Goal: Contribute content

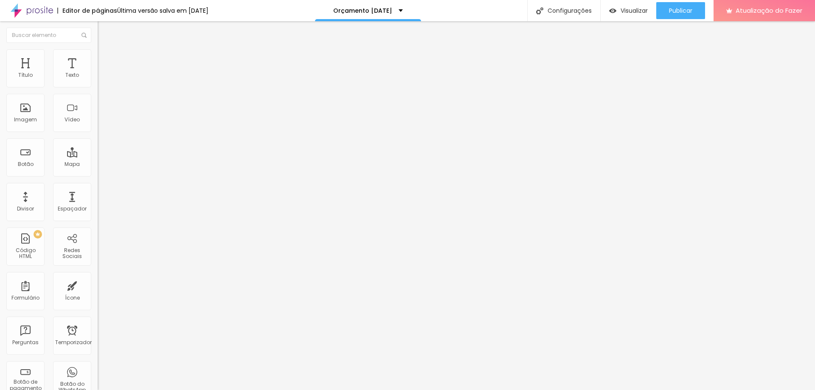
click at [98, 174] on input "text" at bounding box center [149, 170] width 102 height 8
paste input "[URL][DOMAIN_NAME]"
type input "[URL][DOMAIN_NAME]"
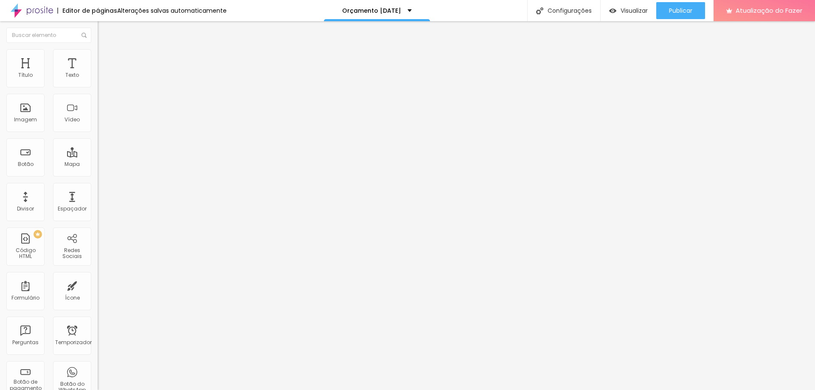
click at [98, 82] on button "button" at bounding box center [104, 77] width 12 height 9
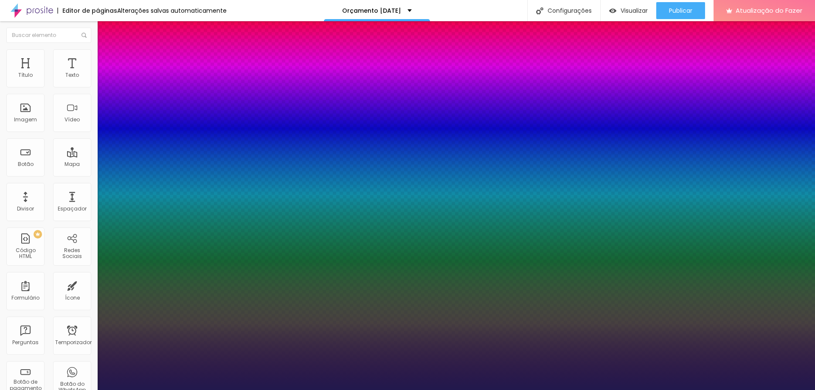
type input "1"
click at [83, 390] on div at bounding box center [407, 390] width 815 height 0
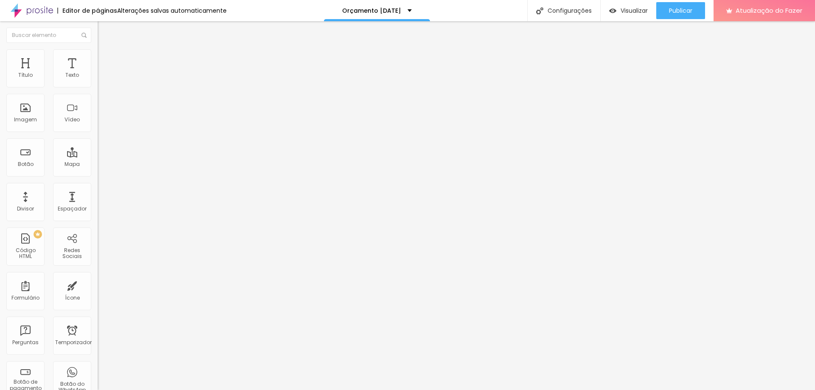
click at [98, 55] on img at bounding box center [102, 53] width 8 height 8
click at [98, 48] on img at bounding box center [102, 45] width 8 height 8
click at [102, 78] on icon "button" at bounding box center [103, 76] width 3 height 3
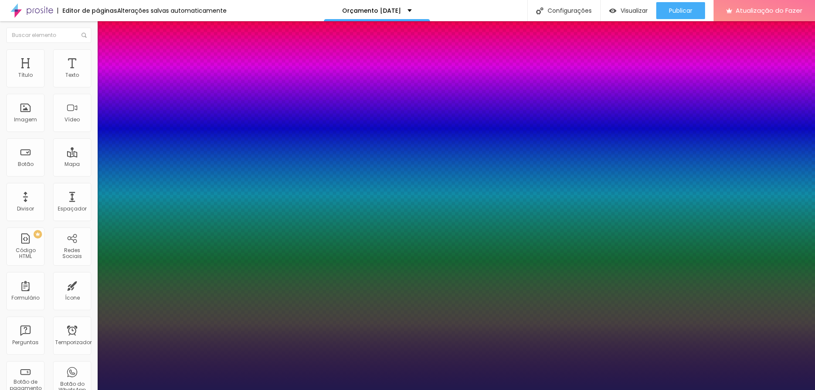
type input "1"
click at [76, 390] on div at bounding box center [407, 390] width 815 height 0
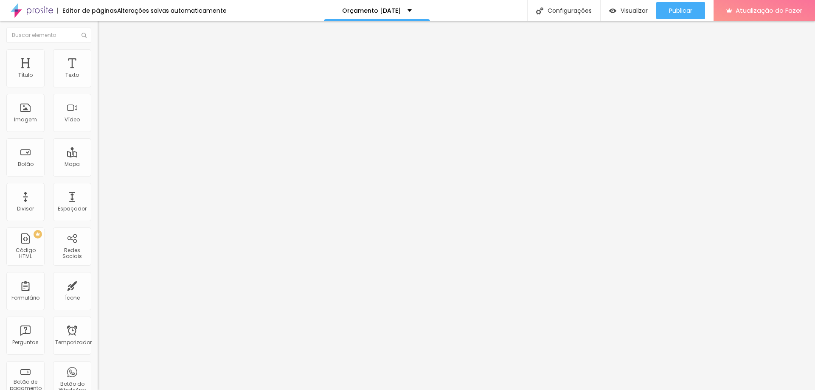
click at [98, 54] on img at bounding box center [102, 53] width 8 height 8
click at [98, 58] on li "Avançado" at bounding box center [147, 62] width 98 height 8
click at [98, 51] on img at bounding box center [102, 53] width 8 height 8
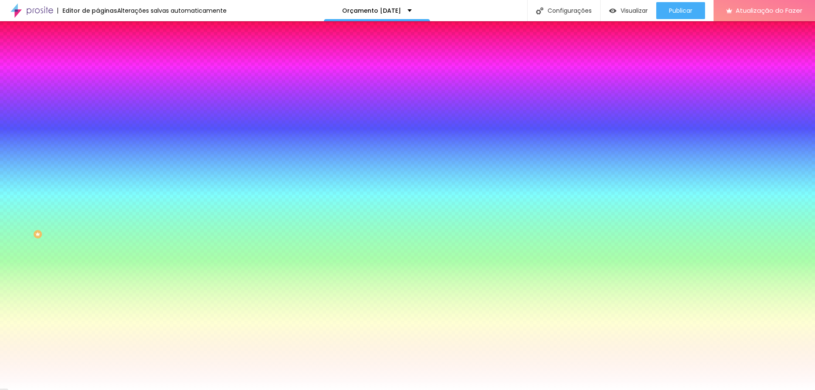
click at [103, 78] on font "Adicionar imagem" at bounding box center [128, 74] width 50 height 7
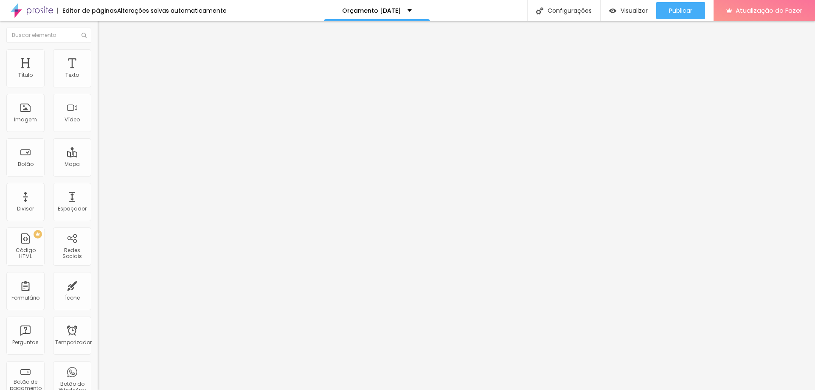
click at [105, 59] on font "Estilo" at bounding box center [111, 54] width 13 height 7
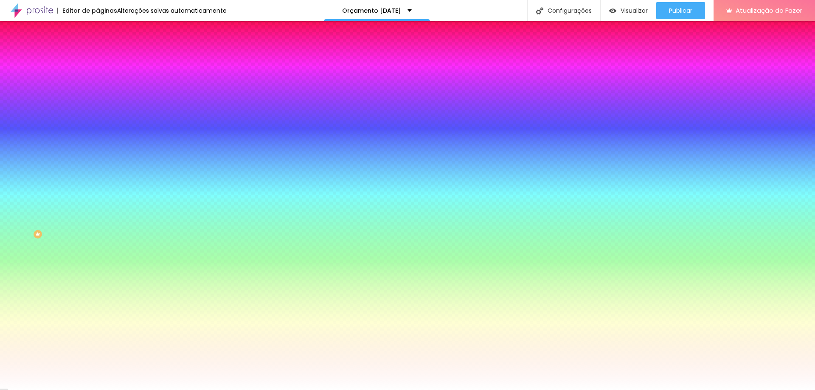
click at [98, 58] on img at bounding box center [102, 62] width 8 height 8
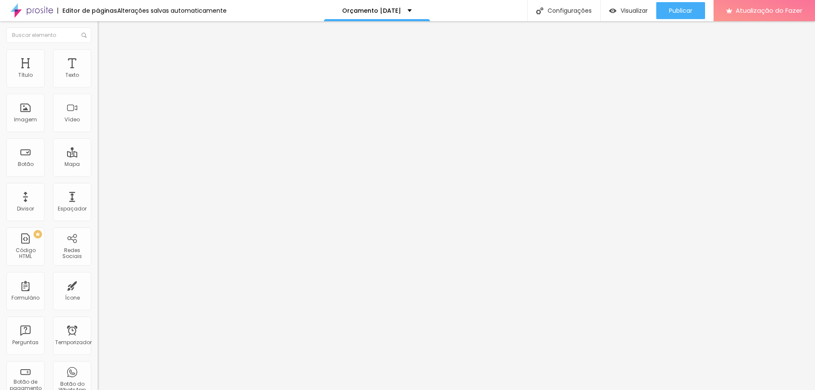
click at [98, 45] on li "Conteúdo" at bounding box center [147, 45] width 98 height 8
click at [98, 46] on li "Conteúdo" at bounding box center [147, 45] width 98 height 8
click at [104, 31] on img "button" at bounding box center [107, 31] width 7 height 7
click at [689, 14] on font "Publicar" at bounding box center [680, 10] width 23 height 8
